Goal: Download file/media

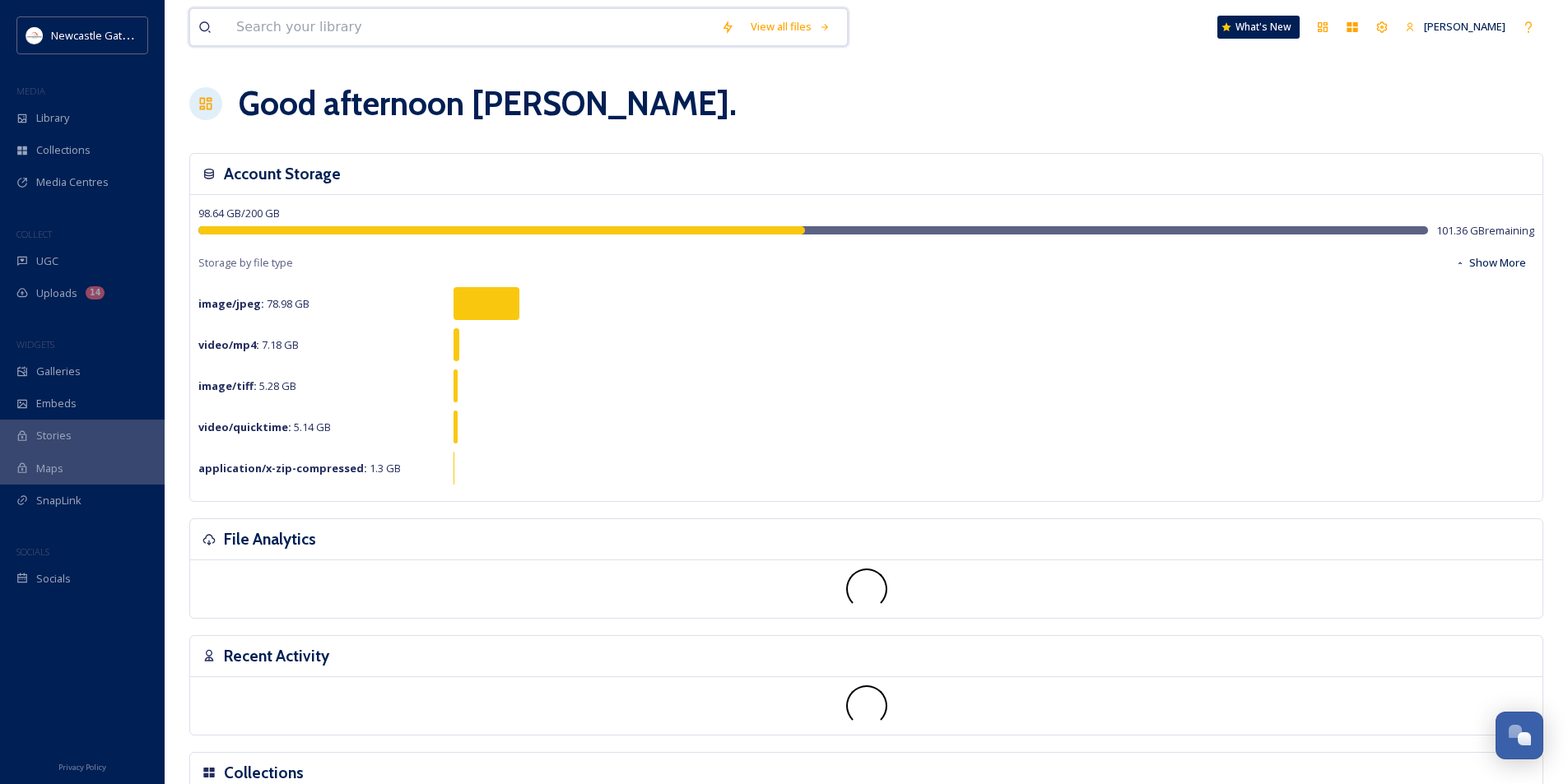
click at [358, 28] on input at bounding box center [471, 27] width 485 height 36
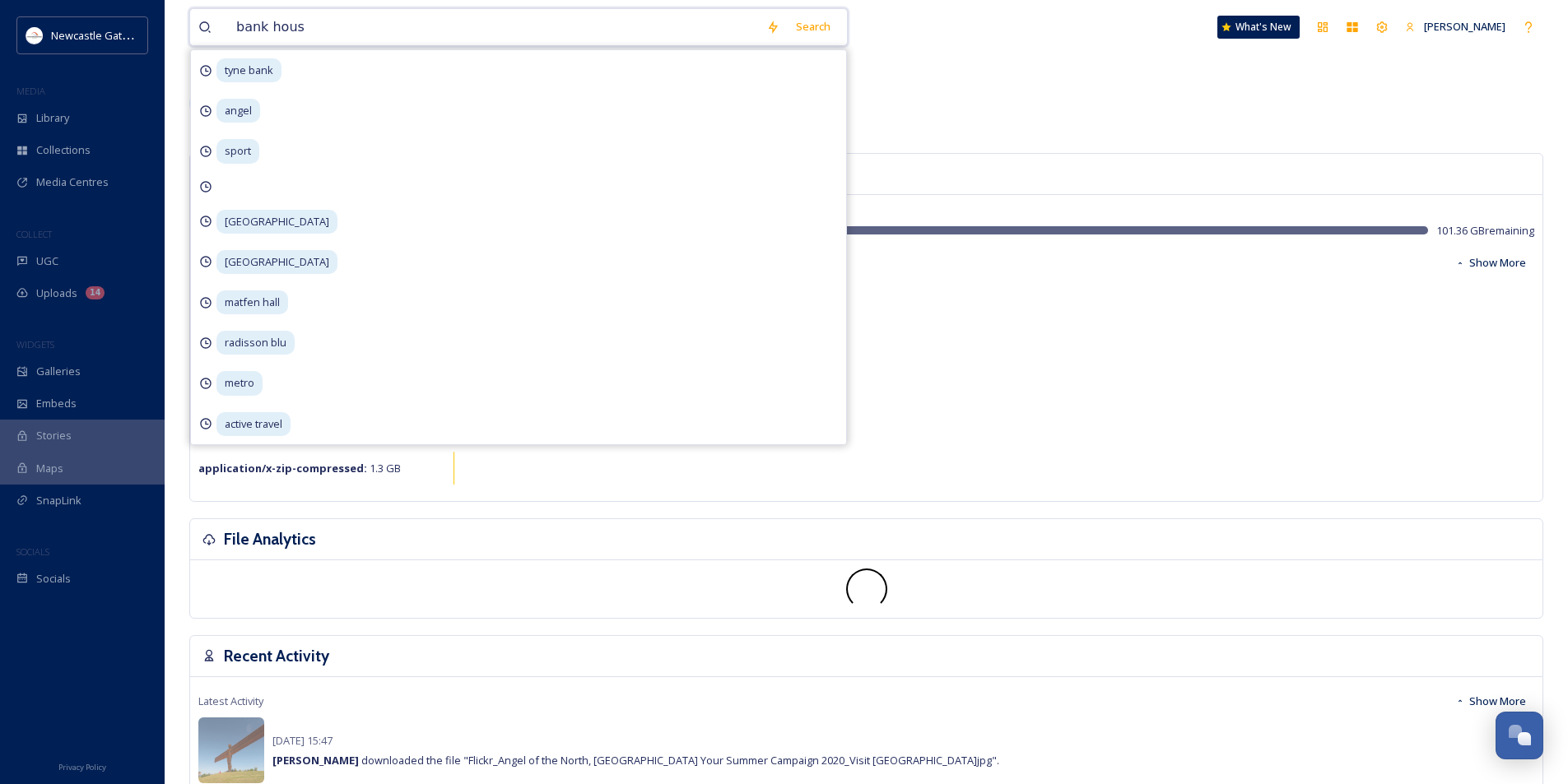
type input "bank house"
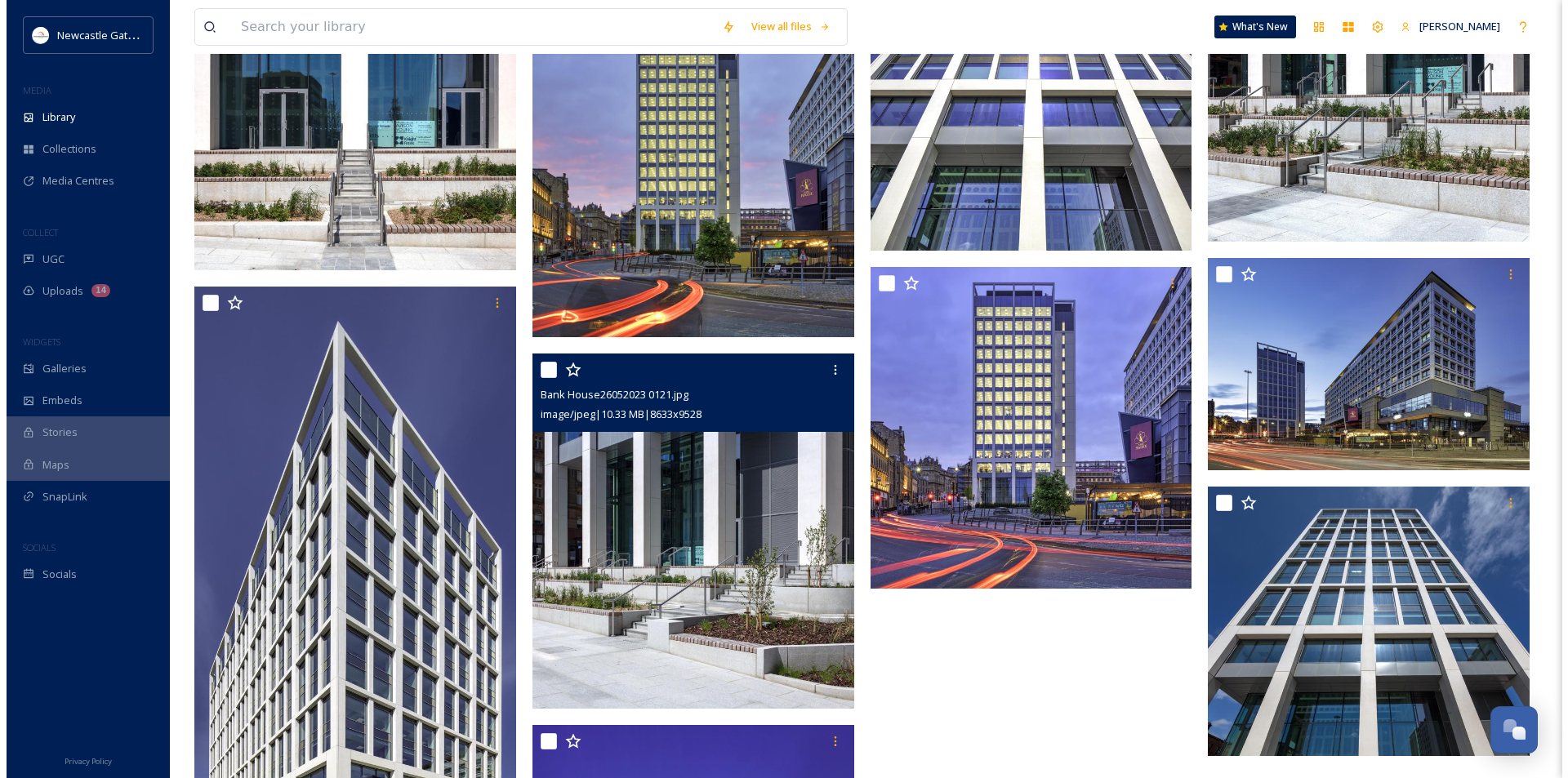
scroll to position [3101, 0]
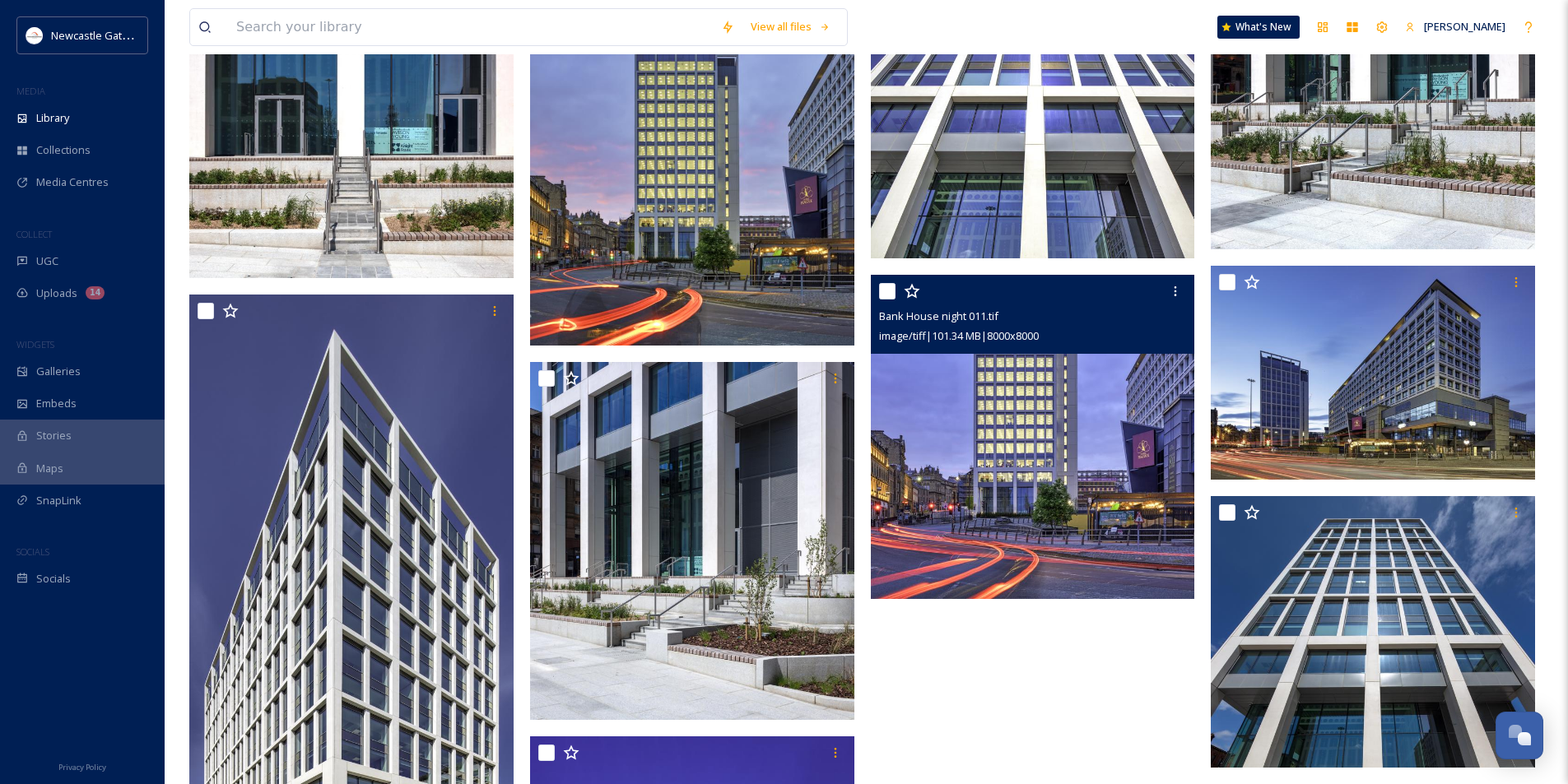
click at [988, 463] on img at bounding box center [1032, 436] width 324 height 324
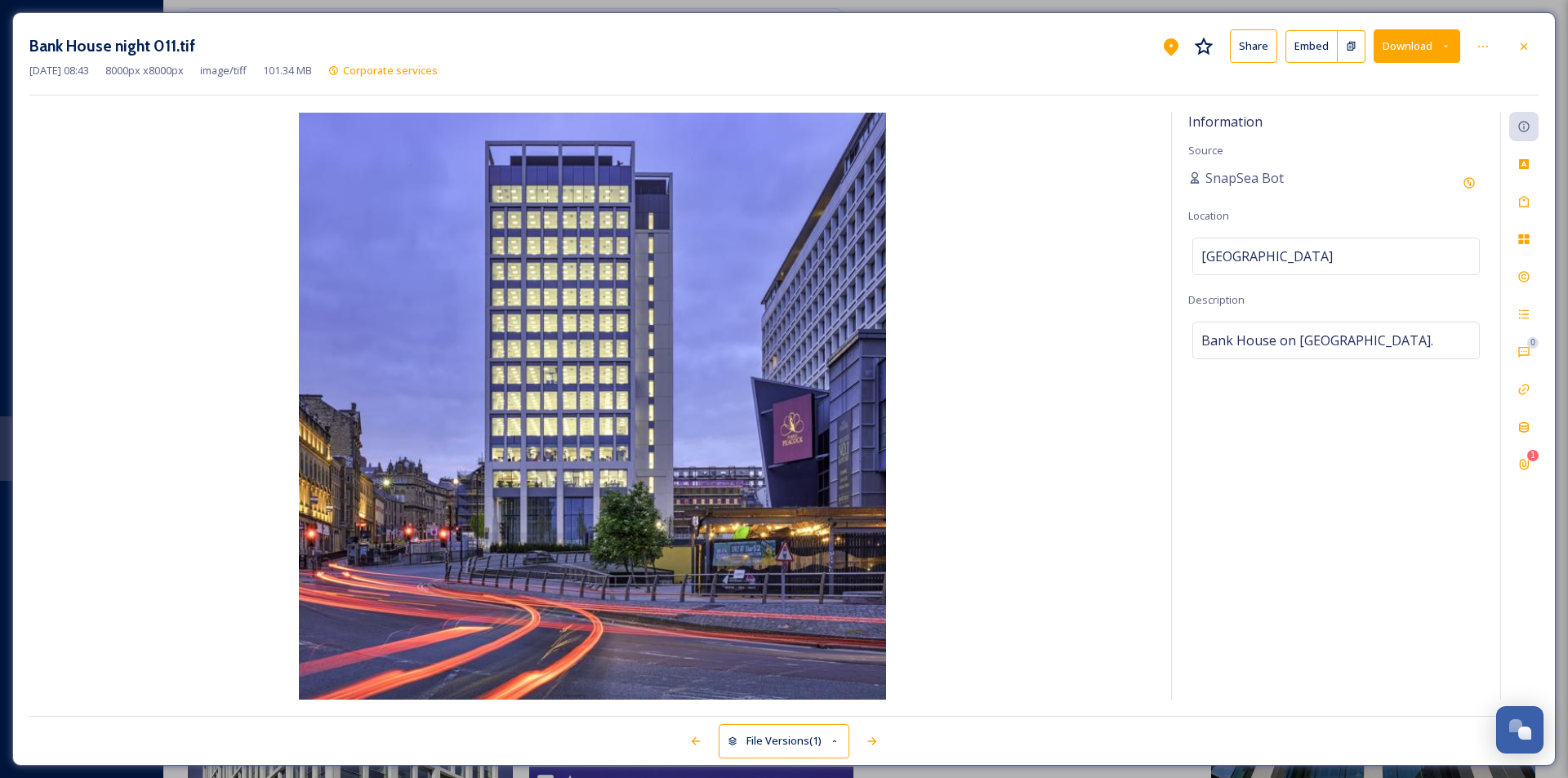
click at [1388, 42] on button "Download" at bounding box center [1416, 46] width 86 height 33
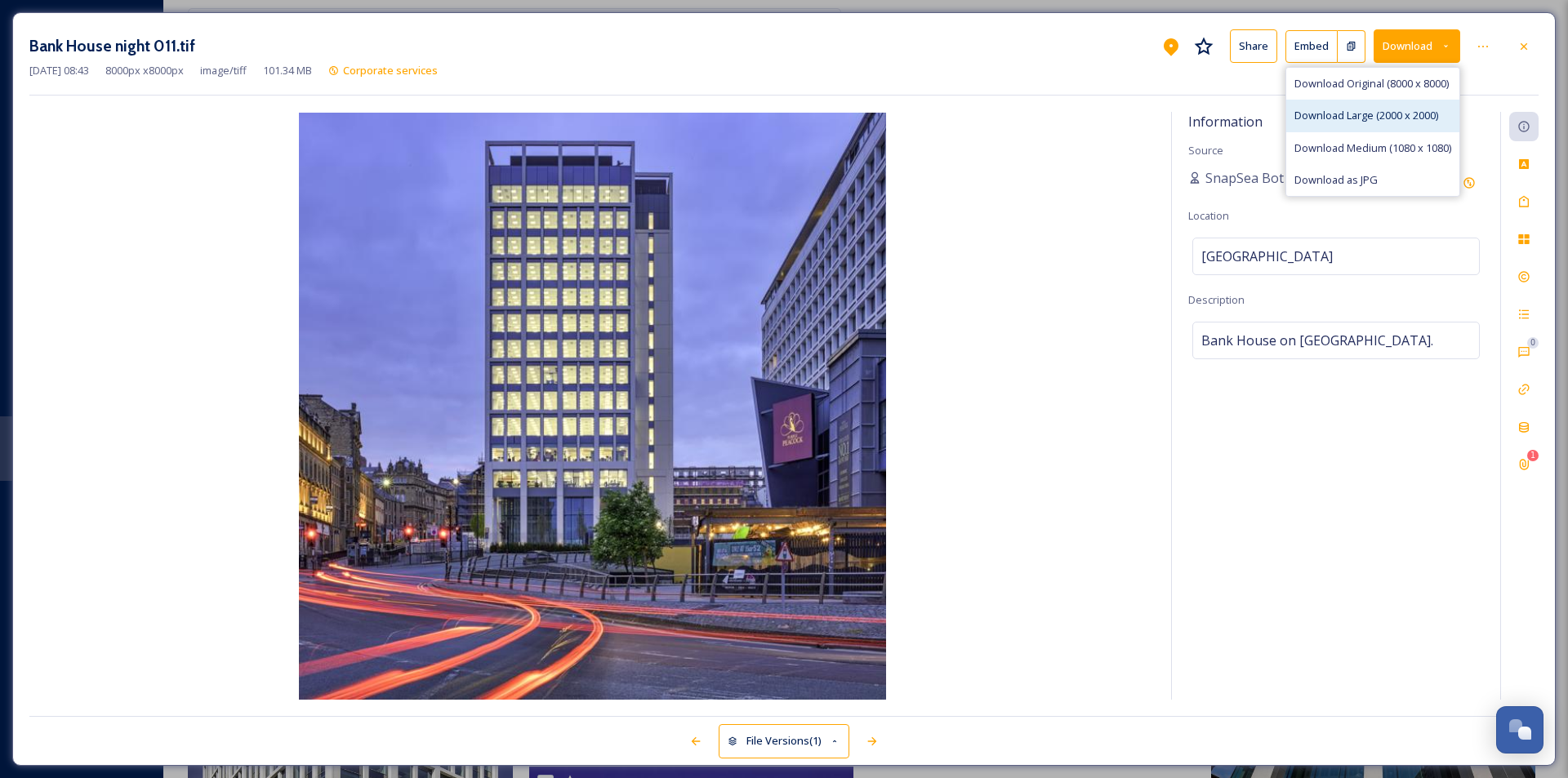
click at [1379, 109] on span "Download Large (2000 x 2000)" at bounding box center [1365, 115] width 144 height 16
